Goal: Task Accomplishment & Management: Manage account settings

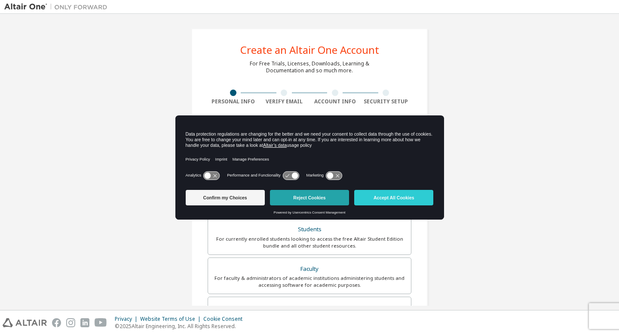
click at [313, 198] on button "Reject Cookies" at bounding box center [309, 197] width 79 height 15
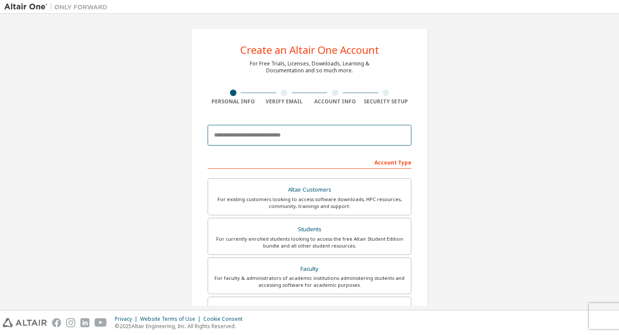
click at [315, 139] on input "email" at bounding box center [310, 135] width 204 height 21
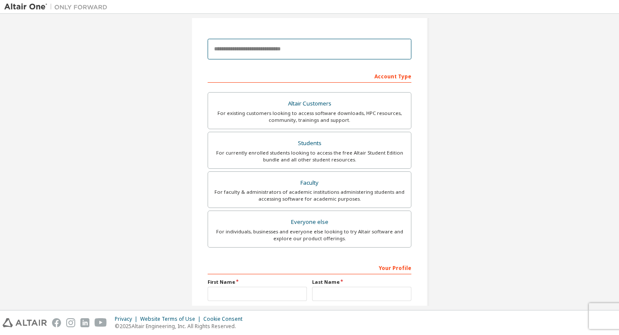
scroll to position [77, 0]
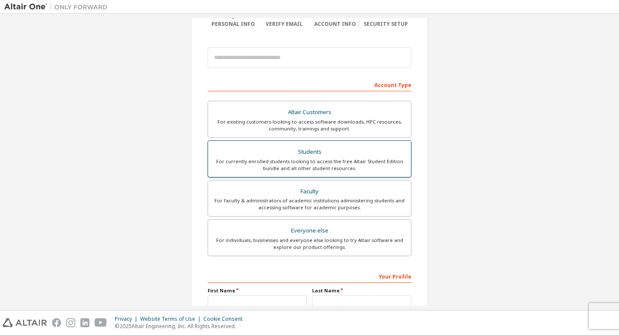
click at [317, 151] on div "Students" at bounding box center [309, 152] width 193 height 12
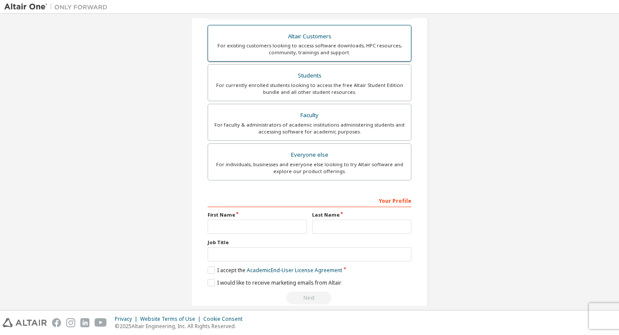
scroll to position [190, 0]
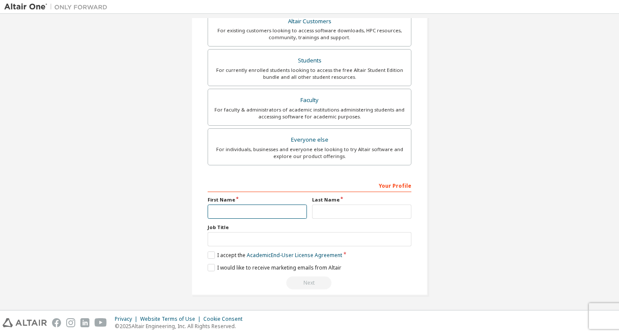
click at [234, 209] on input "text" at bounding box center [257, 211] width 99 height 14
type input "******"
type input "****"
click at [212, 256] on label "I accept the Academic End-User License Agreement" at bounding box center [275, 254] width 135 height 7
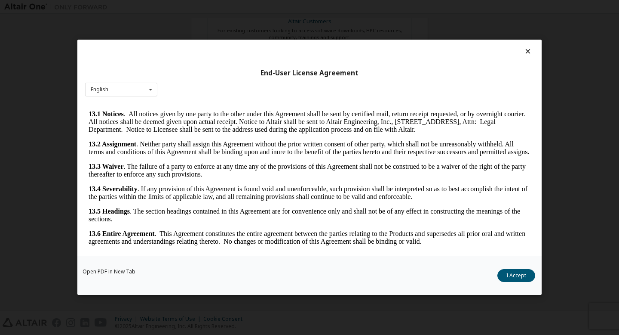
scroll to position [6, 0]
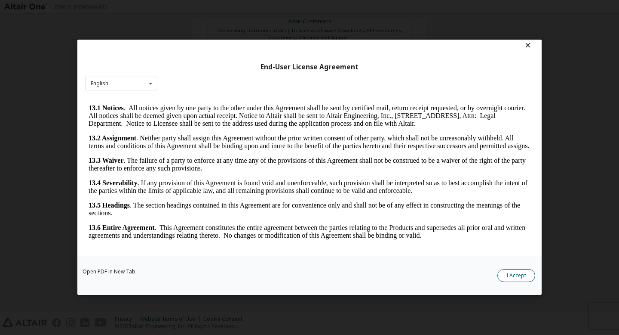
click at [516, 271] on button "I Accept" at bounding box center [517, 275] width 38 height 13
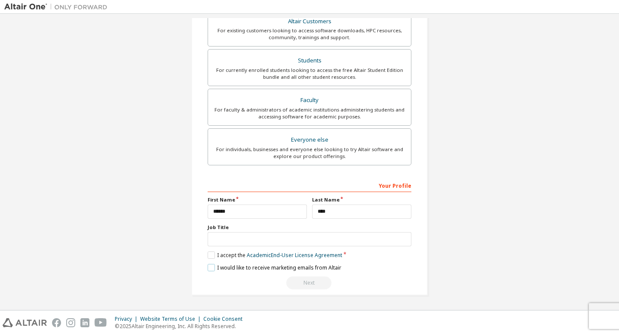
click at [210, 268] on label "I would like to receive marketing emails from Altair" at bounding box center [275, 267] width 134 height 7
click at [228, 238] on input "text" at bounding box center [310, 239] width 204 height 14
type input "*******"
click at [394, 268] on div "I would like to receive marketing emails from Altair" at bounding box center [310, 267] width 204 height 7
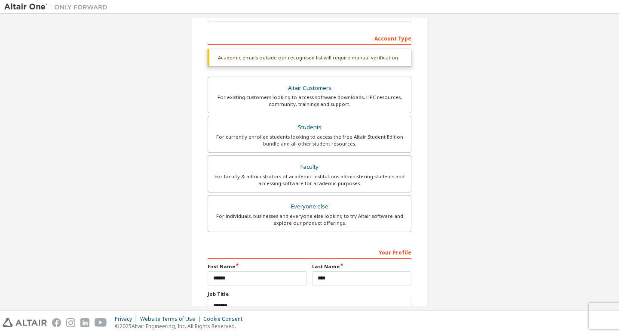
scroll to position [129, 0]
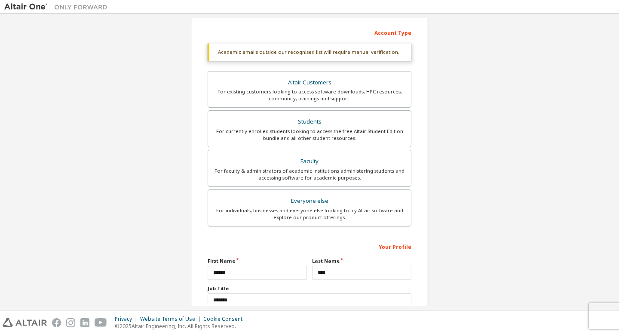
click at [325, 161] on div "Faculty" at bounding box center [309, 161] width 193 height 12
click at [327, 137] on div "For currently enrolled students looking to access the free Altair Student Editi…" at bounding box center [309, 135] width 193 height 14
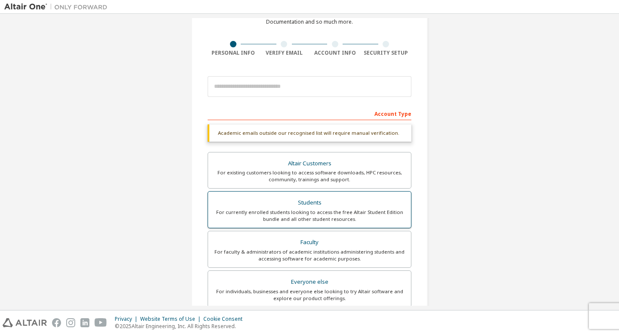
scroll to position [41, 0]
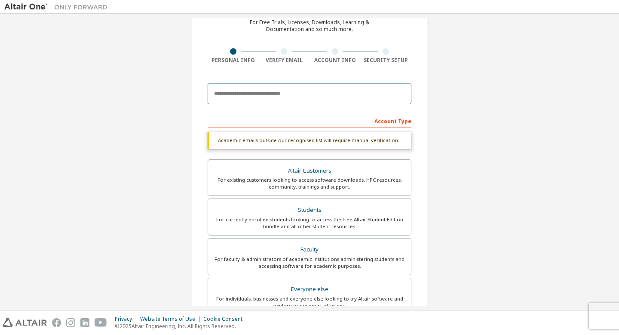
click at [272, 93] on input "email" at bounding box center [310, 93] width 204 height 21
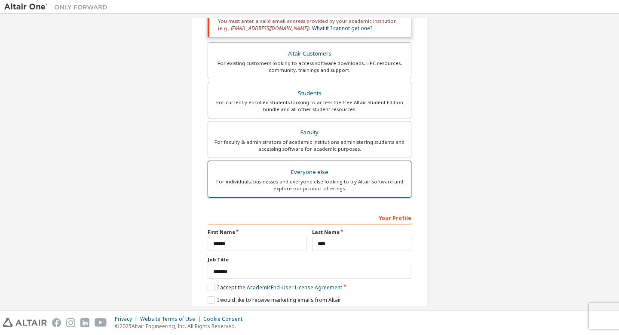
scroll to position [164, 0]
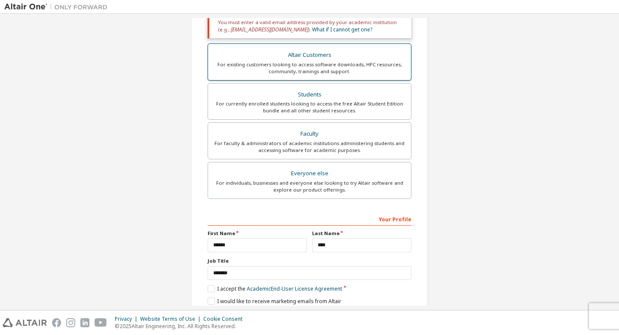
type input "**********"
click at [373, 69] on div "For existing customers looking to access software downloads, HPC resources, com…" at bounding box center [309, 68] width 193 height 14
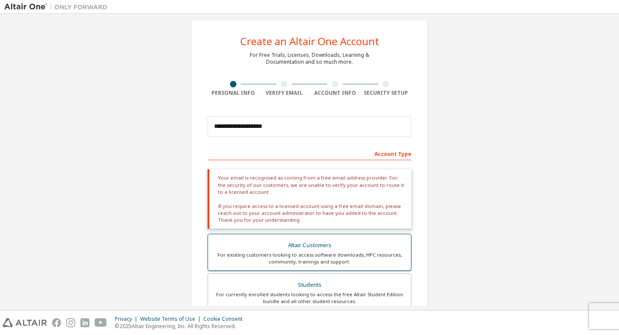
scroll to position [6, 0]
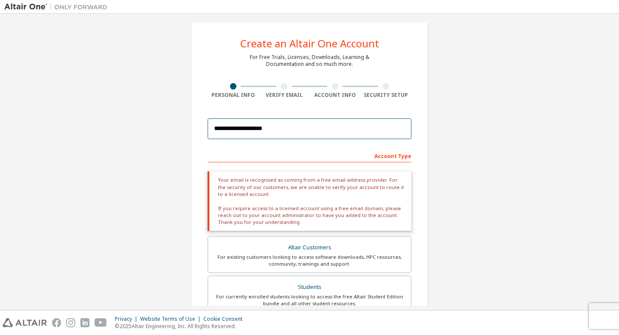
click at [302, 130] on input "**********" at bounding box center [310, 128] width 204 height 21
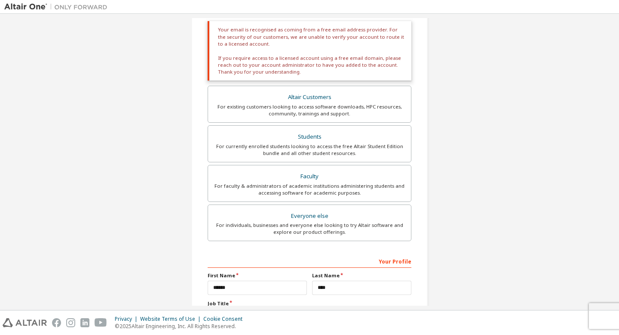
scroll to position [151, 0]
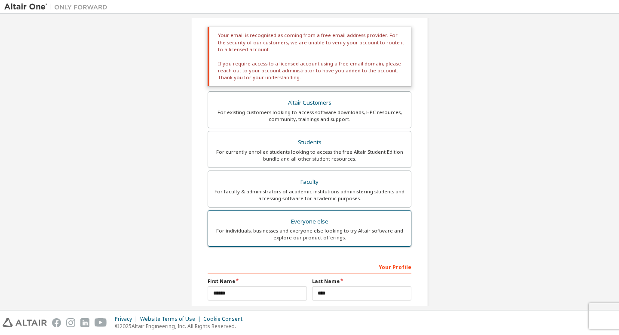
click at [294, 220] on div "Everyone else" at bounding box center [309, 221] width 193 height 12
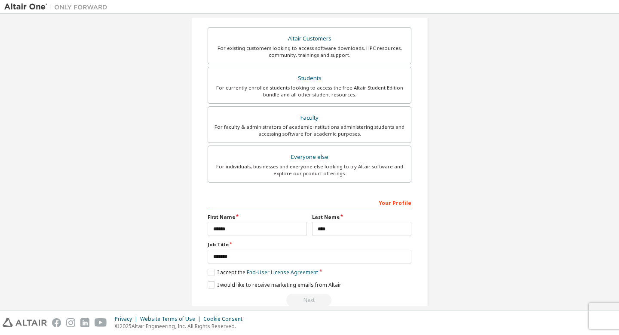
scroll to position [163, 0]
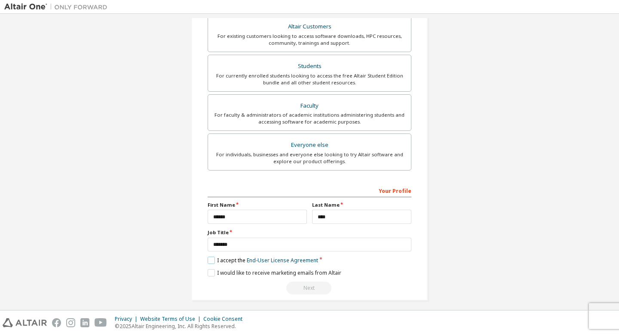
click at [209, 260] on label "I accept the End-User License Agreement" at bounding box center [263, 259] width 111 height 7
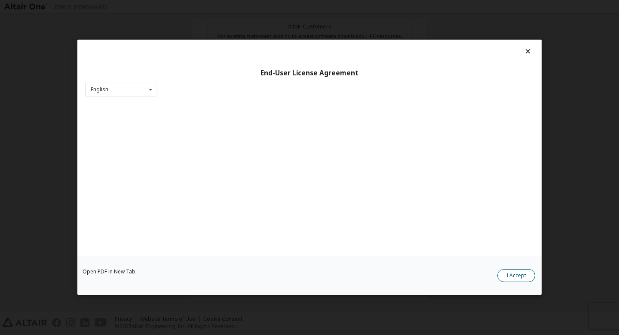
click at [509, 280] on button "I Accept" at bounding box center [517, 275] width 38 height 13
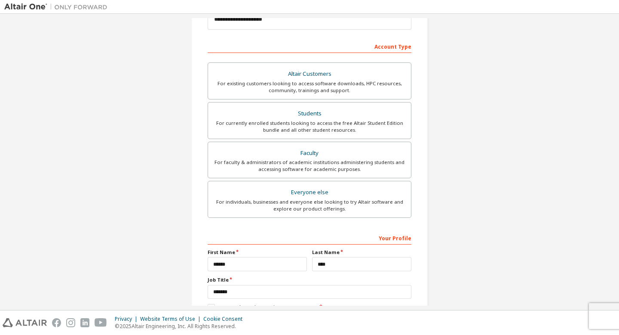
scroll to position [168, 0]
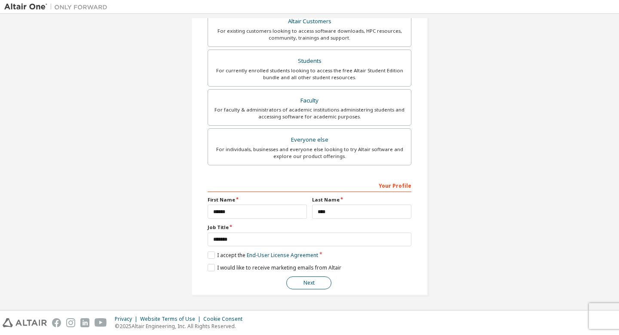
click at [311, 282] on button "Next" at bounding box center [308, 282] width 45 height 13
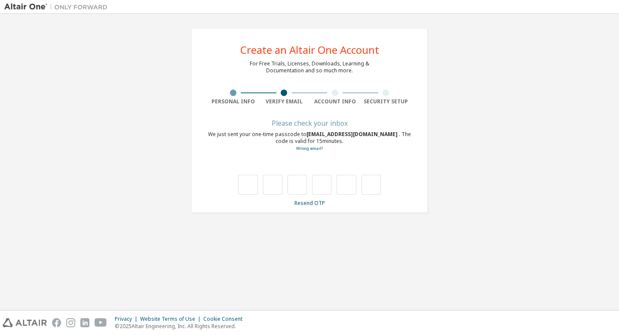
scroll to position [0, 0]
type input "*"
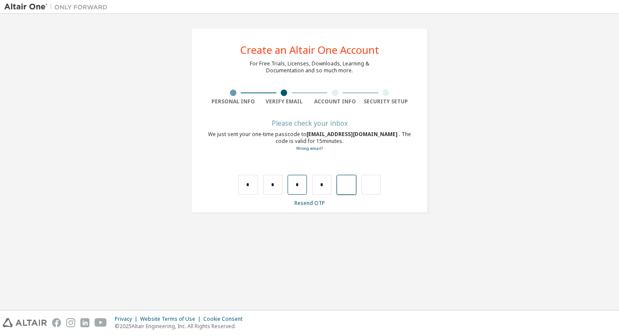
type input "*"
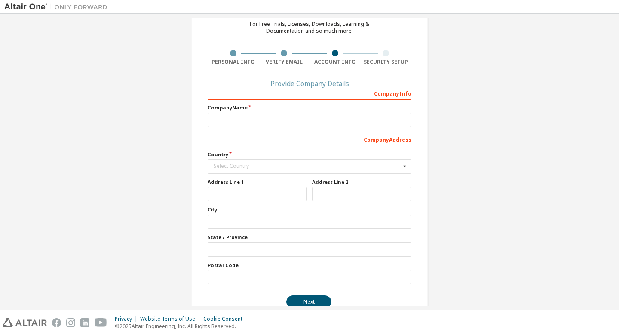
scroll to position [58, 0]
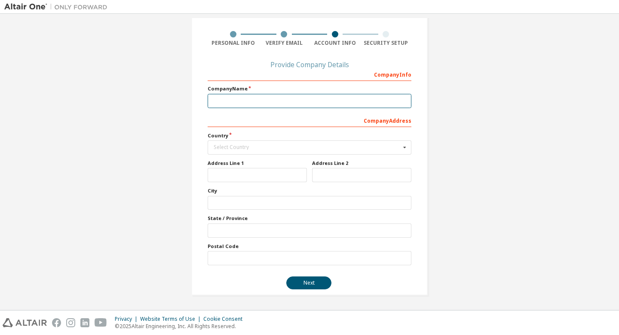
click at [246, 102] on input "text" at bounding box center [310, 101] width 204 height 14
type input "**"
click at [232, 147] on div "Select Country" at bounding box center [307, 146] width 187 height 5
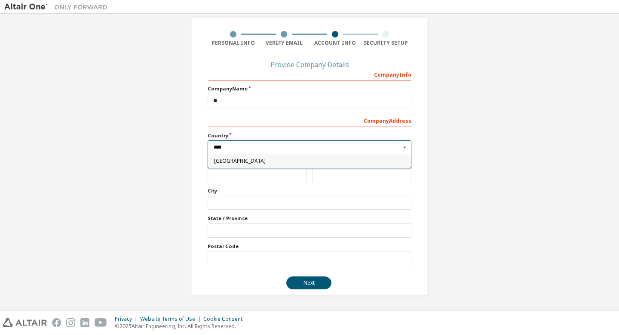
type input "****"
click at [238, 159] on span "Indonesia" at bounding box center [309, 160] width 191 height 5
type input "***"
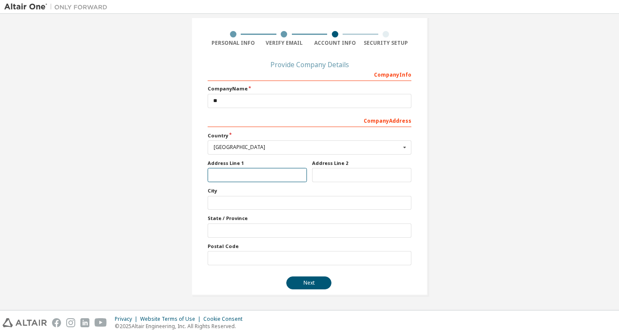
click at [227, 176] on input "text" at bounding box center [257, 175] width 99 height 14
type input "*******"
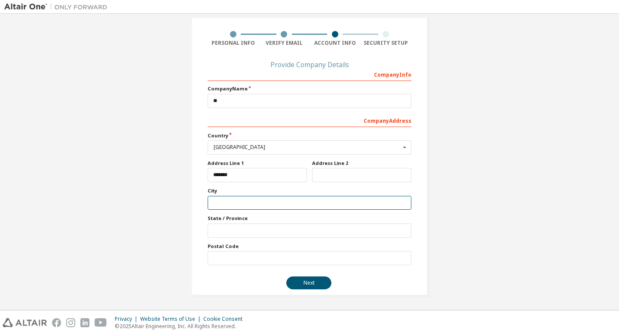
click at [221, 206] on input "text" at bounding box center [310, 203] width 204 height 14
type input "*******"
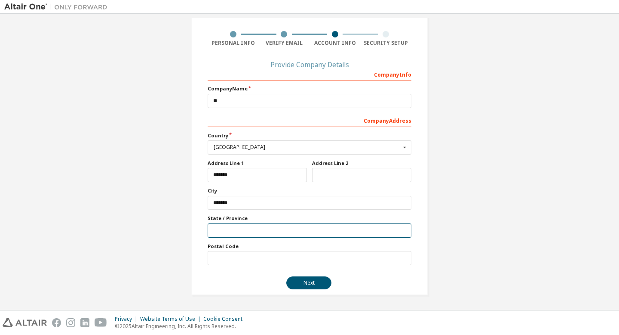
click at [218, 230] on input "text" at bounding box center [310, 230] width 204 height 14
type input "**********"
click at [218, 261] on input "text" at bounding box center [310, 258] width 204 height 14
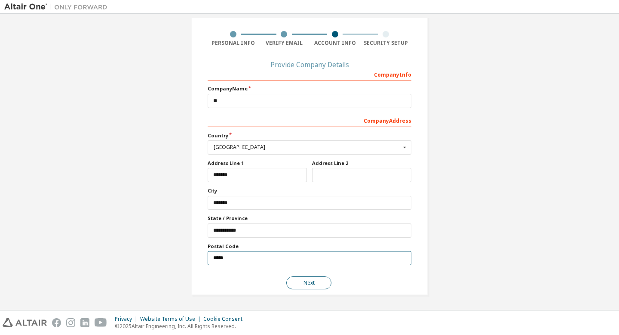
type input "*****"
click at [312, 282] on button "Next" at bounding box center [308, 282] width 45 height 13
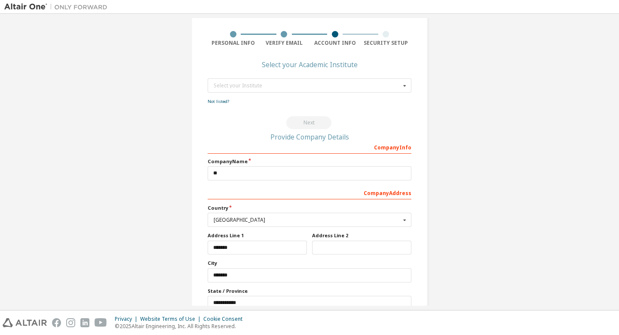
scroll to position [0, 0]
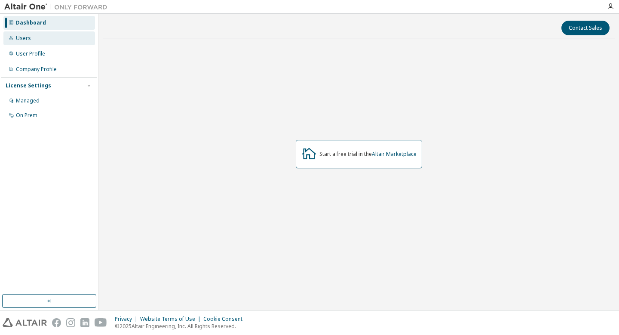
click at [45, 42] on div "Users" at bounding box center [49, 38] width 92 height 14
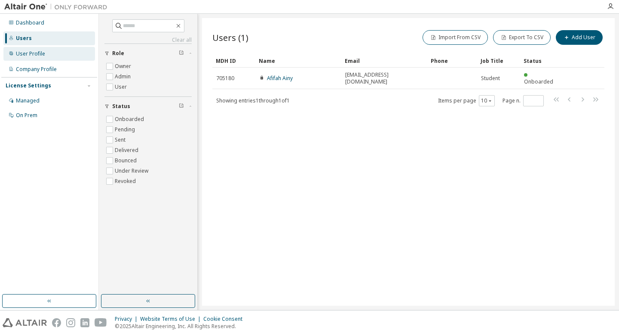
click at [38, 59] on div "User Profile" at bounding box center [49, 54] width 92 height 14
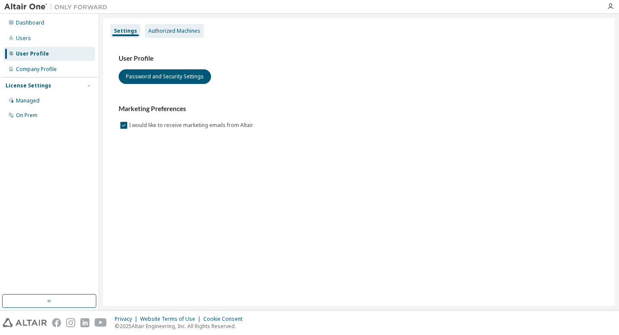
click at [153, 32] on div "Authorized Machines" at bounding box center [174, 31] width 52 height 7
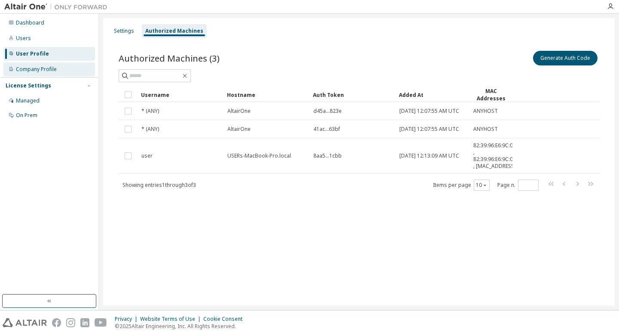
click at [43, 64] on div "Company Profile" at bounding box center [49, 69] width 92 height 14
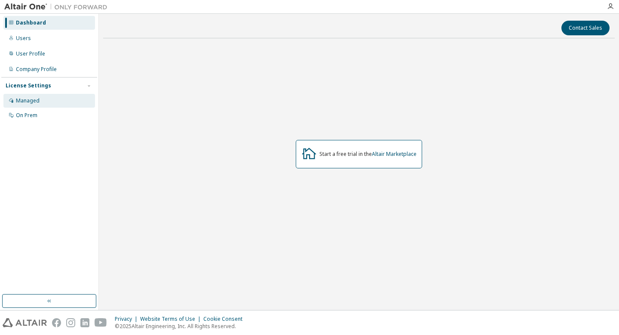
click at [30, 101] on div "Managed" at bounding box center [28, 100] width 24 height 7
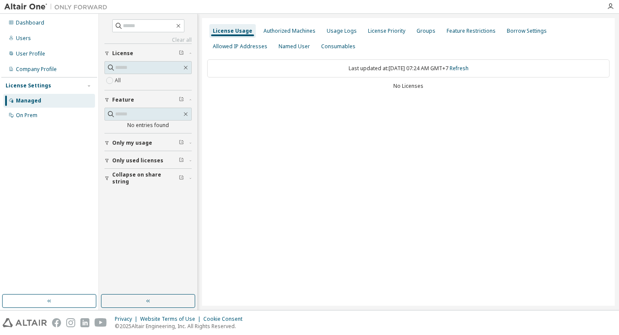
click at [126, 161] on span "Only used licenses" at bounding box center [137, 160] width 51 height 7
click at [139, 143] on span "Only my usage" at bounding box center [132, 142] width 40 height 7
click at [301, 28] on div "Authorized Machines" at bounding box center [290, 31] width 52 height 7
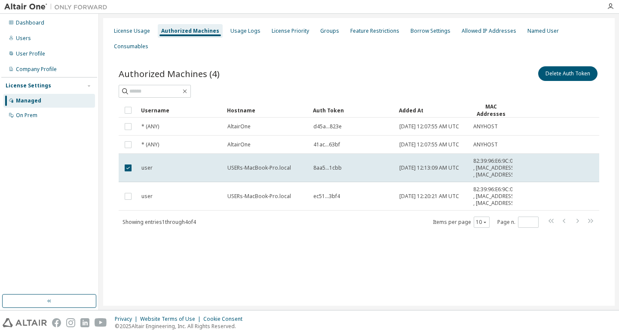
click at [129, 158] on td at bounding box center [128, 168] width 19 height 28
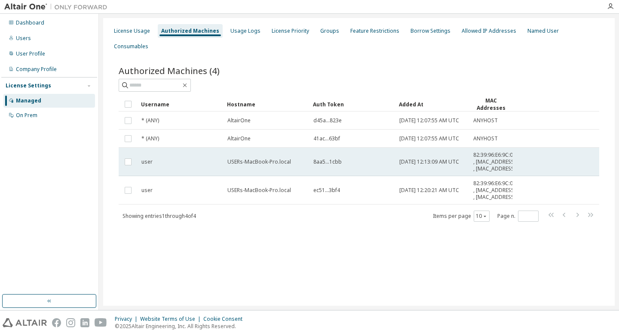
click at [493, 157] on span "82:39:96:E6:9C:01 , [MAC_ADDRESS] , [MAC_ADDRESS]" at bounding box center [494, 161] width 43 height 21
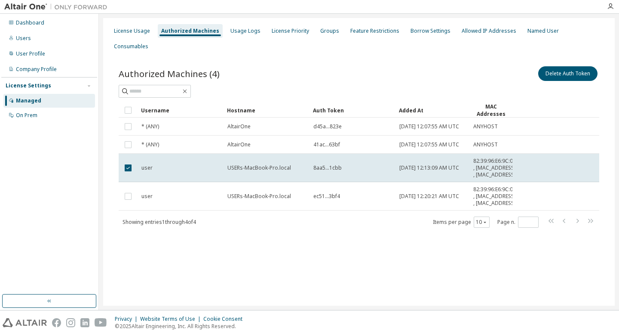
click at [493, 157] on span "82:39:96:E6:9C:01 , [MAC_ADDRESS] , [MAC_ADDRESS]" at bounding box center [494, 167] width 43 height 21
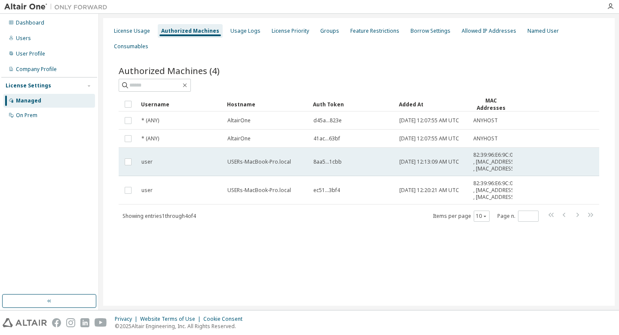
click at [315, 160] on span "8aa5...1cbb" at bounding box center [327, 161] width 28 height 7
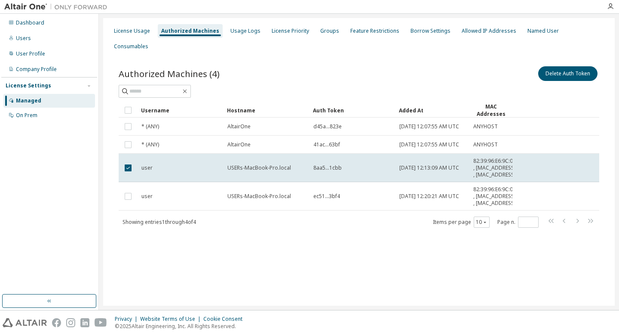
click at [315, 160] on td "8aa5...1cbb" at bounding box center [353, 168] width 86 height 28
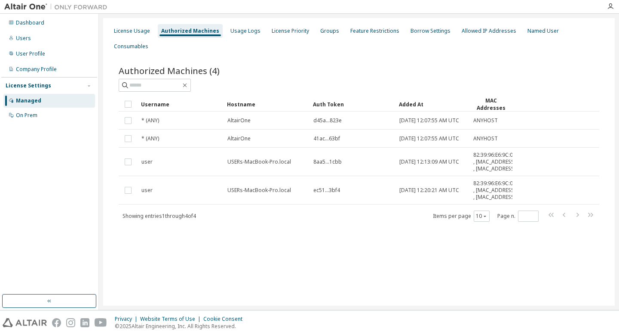
click at [315, 160] on span "8aa5...1cbb" at bounding box center [327, 161] width 28 height 7
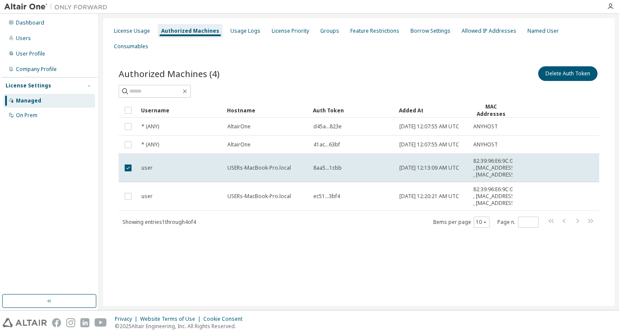
click at [315, 160] on td "8aa5...1cbb" at bounding box center [353, 168] width 86 height 28
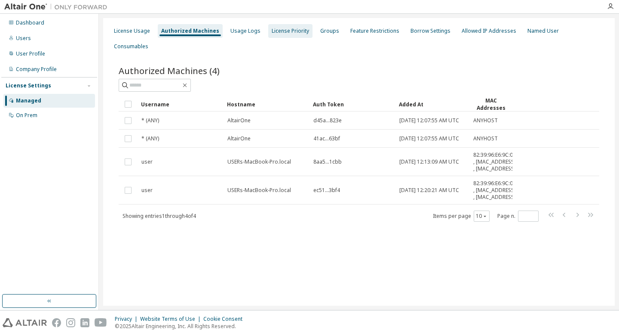
click at [281, 30] on div "License Priority" at bounding box center [290, 31] width 37 height 7
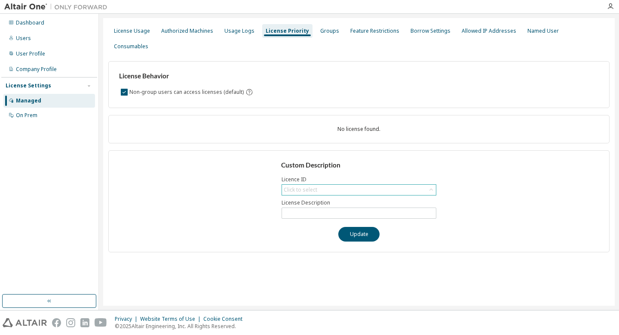
click at [425, 184] on div "Click to select" at bounding box center [359, 189] width 154 height 10
click at [130, 31] on div "License Usage" at bounding box center [132, 31] width 36 height 7
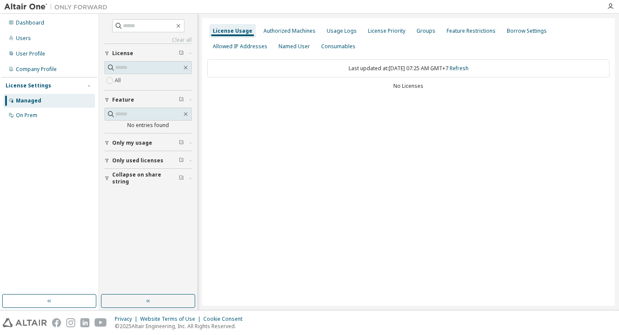
click at [136, 144] on span "Only my usage" at bounding box center [132, 142] width 40 height 7
click at [467, 69] on link "Refresh" at bounding box center [459, 67] width 19 height 7
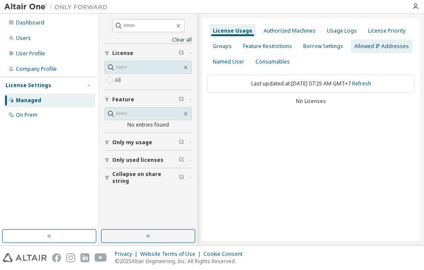
click at [365, 45] on div "Allowed IP Addresses" at bounding box center [381, 46] width 55 height 7
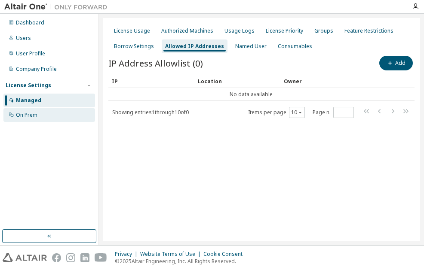
click at [25, 115] on div "On Prem" at bounding box center [26, 115] width 21 height 7
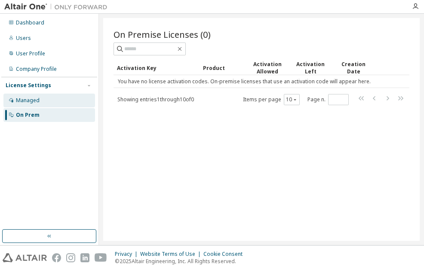
click at [36, 102] on div "Managed" at bounding box center [28, 100] width 24 height 7
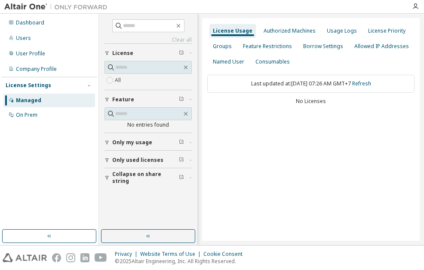
click at [129, 143] on span "Only my usage" at bounding box center [132, 142] width 40 height 7
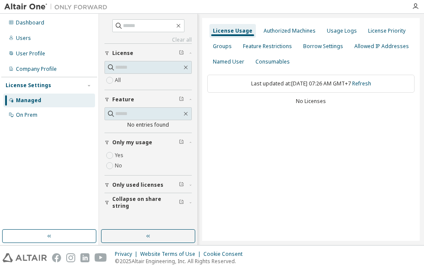
click at [123, 156] on label "Yes" at bounding box center [120, 155] width 10 height 10
click at [36, 44] on div "Users" at bounding box center [49, 38] width 92 height 14
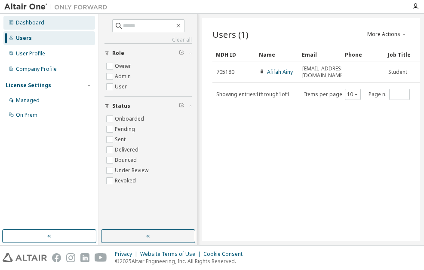
click at [43, 24] on div "Dashboard" at bounding box center [49, 23] width 92 height 14
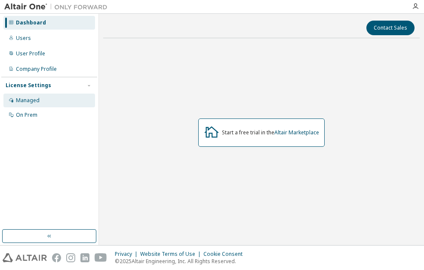
click at [29, 101] on div "Managed" at bounding box center [28, 100] width 24 height 7
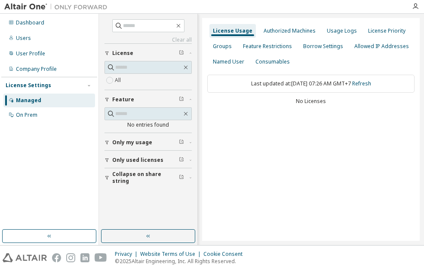
click at [130, 146] on button "Only my usage" at bounding box center [147, 142] width 87 height 19
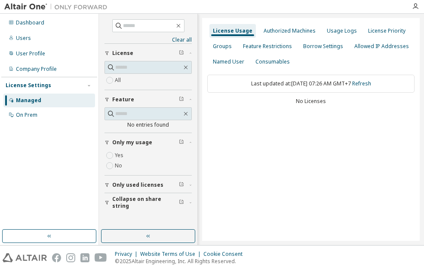
click at [111, 189] on button "Only used licenses" at bounding box center [147, 185] width 87 height 19
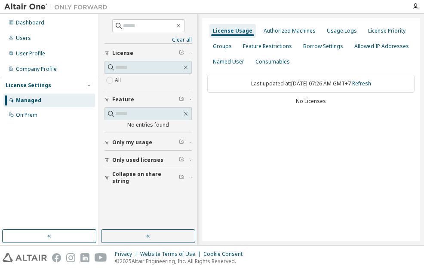
click at [256, 156] on div "License Usage Authorized Machines Usage Logs License Priority Groups Feature Re…" at bounding box center [311, 129] width 218 height 223
